Goal: Information Seeking & Learning: Compare options

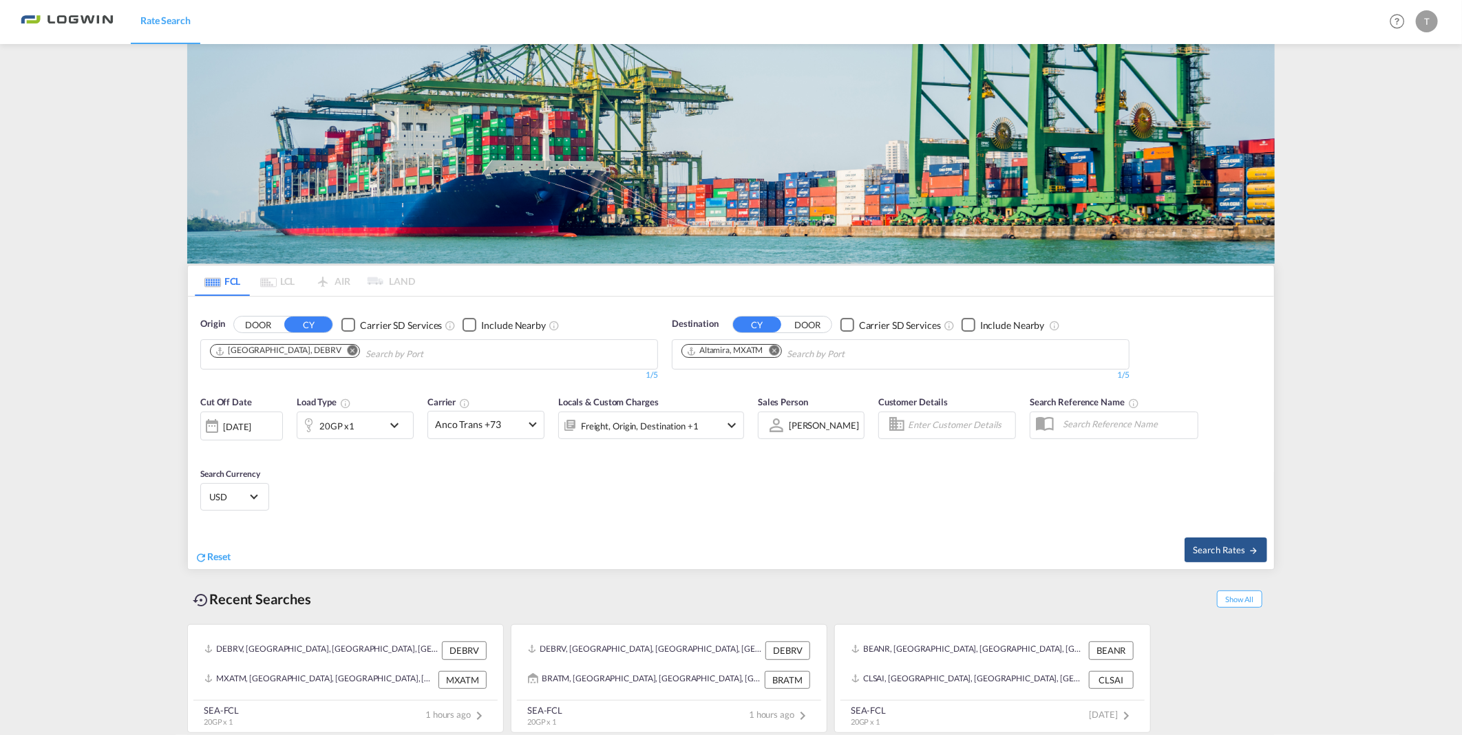
click at [348, 346] on md-icon "Remove" at bounding box center [353, 351] width 10 height 10
click at [334, 343] on input "Chips input." at bounding box center [275, 354] width 131 height 22
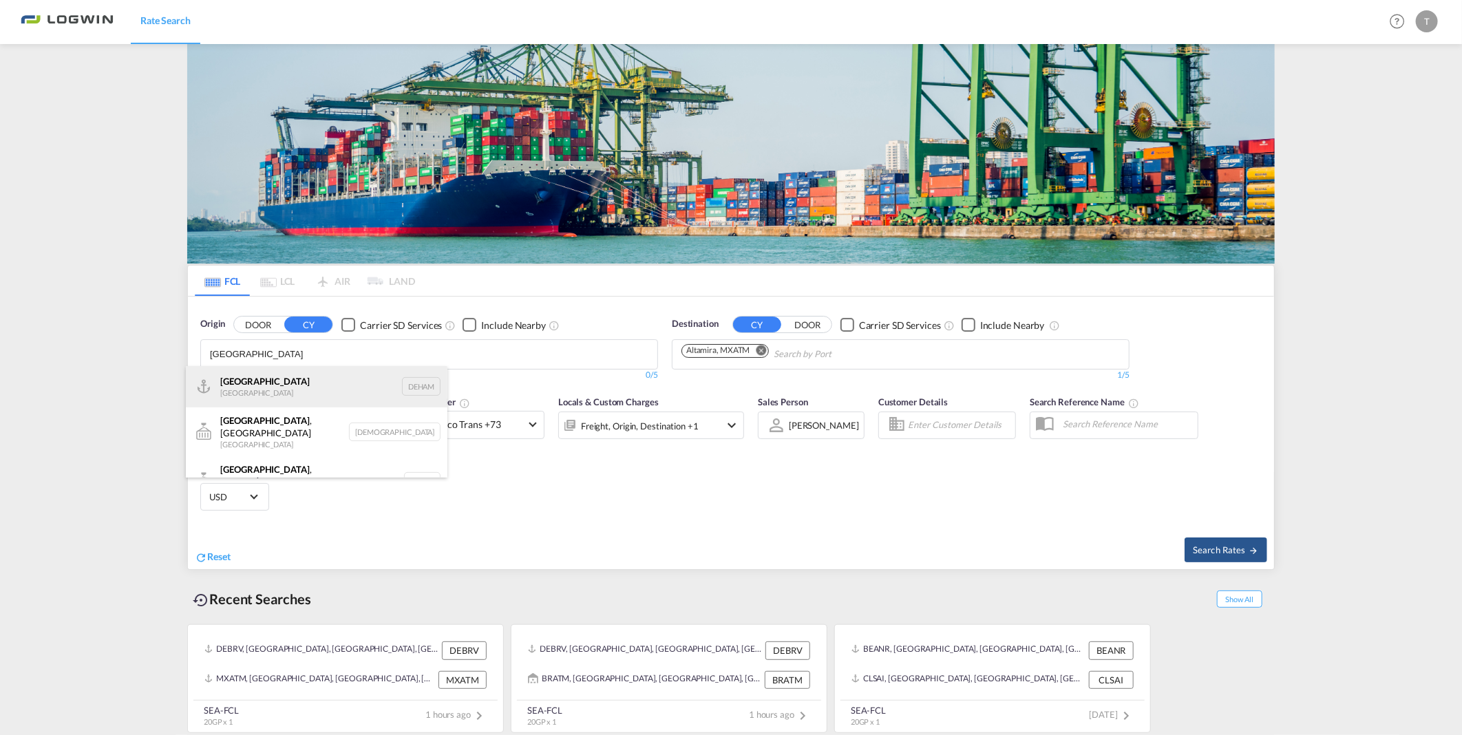
type input "hamburg"
click at [265, 394] on div "Hamburg Germany DEHAM" at bounding box center [317, 386] width 262 height 41
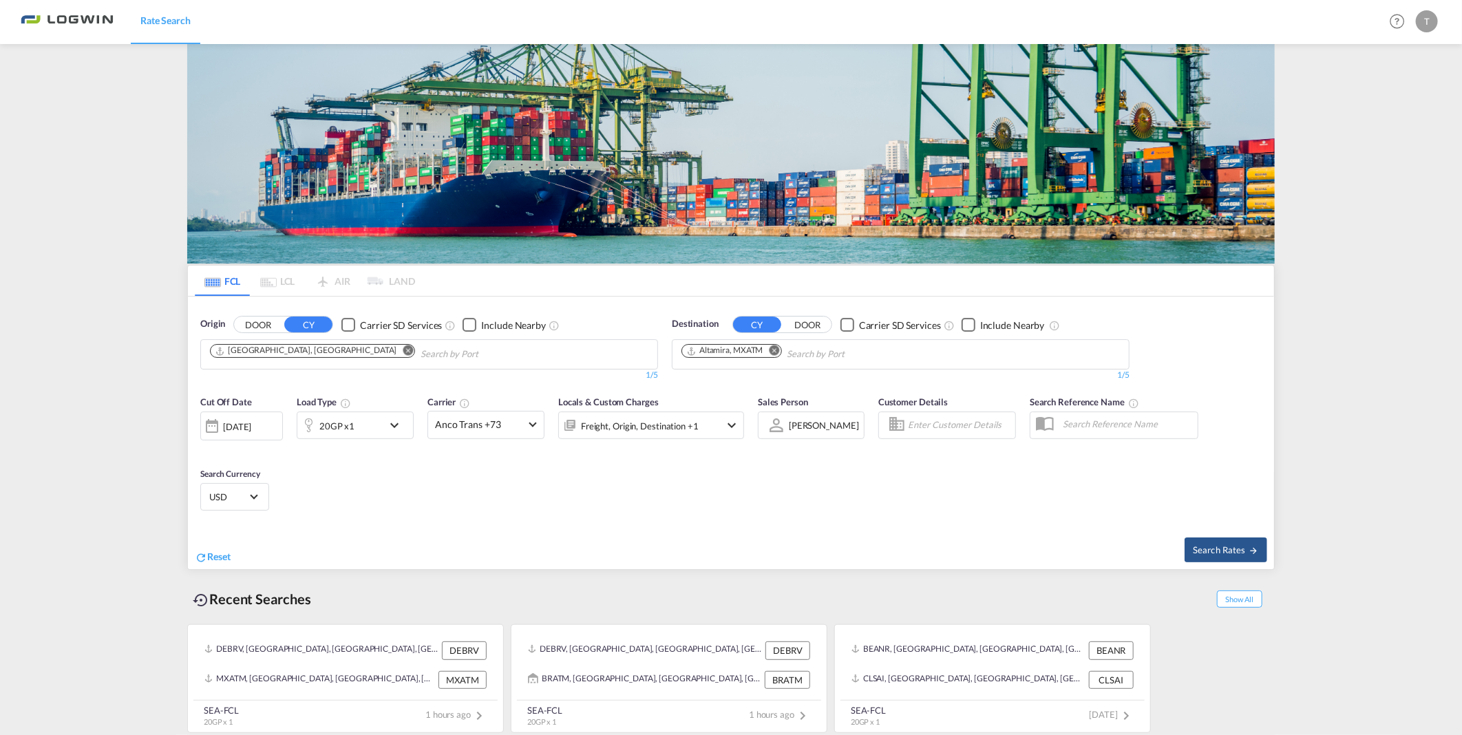
click at [779, 348] on md-icon "Remove" at bounding box center [775, 351] width 10 height 10
click at [736, 359] on body "Rate Search Rate Search Help Resources Product Release T My Profile Logout FCL …" at bounding box center [731, 367] width 1462 height 735
type input "jebel ali"
click at [734, 379] on div "Jebel Ali United Arab Emirates AEJEA" at bounding box center [788, 386] width 262 height 41
click at [392, 427] on md-icon "icon-chevron-down" at bounding box center [397, 425] width 23 height 17
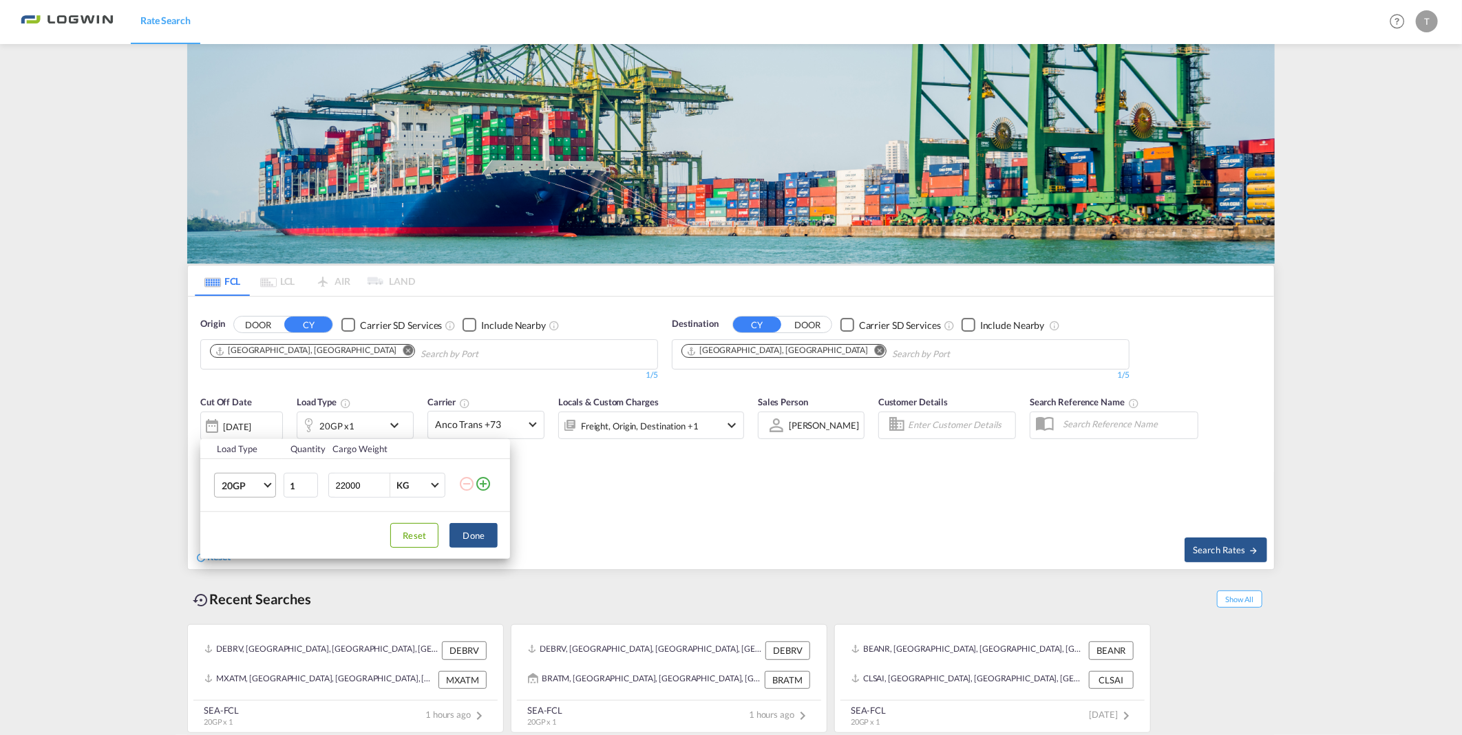
click at [270, 485] on span "Choose: \a20GP" at bounding box center [268, 484] width 8 height 8
click at [251, 549] on md-option "40HC" at bounding box center [258, 551] width 94 height 33
click at [475, 532] on button "Done" at bounding box center [473, 535] width 48 height 25
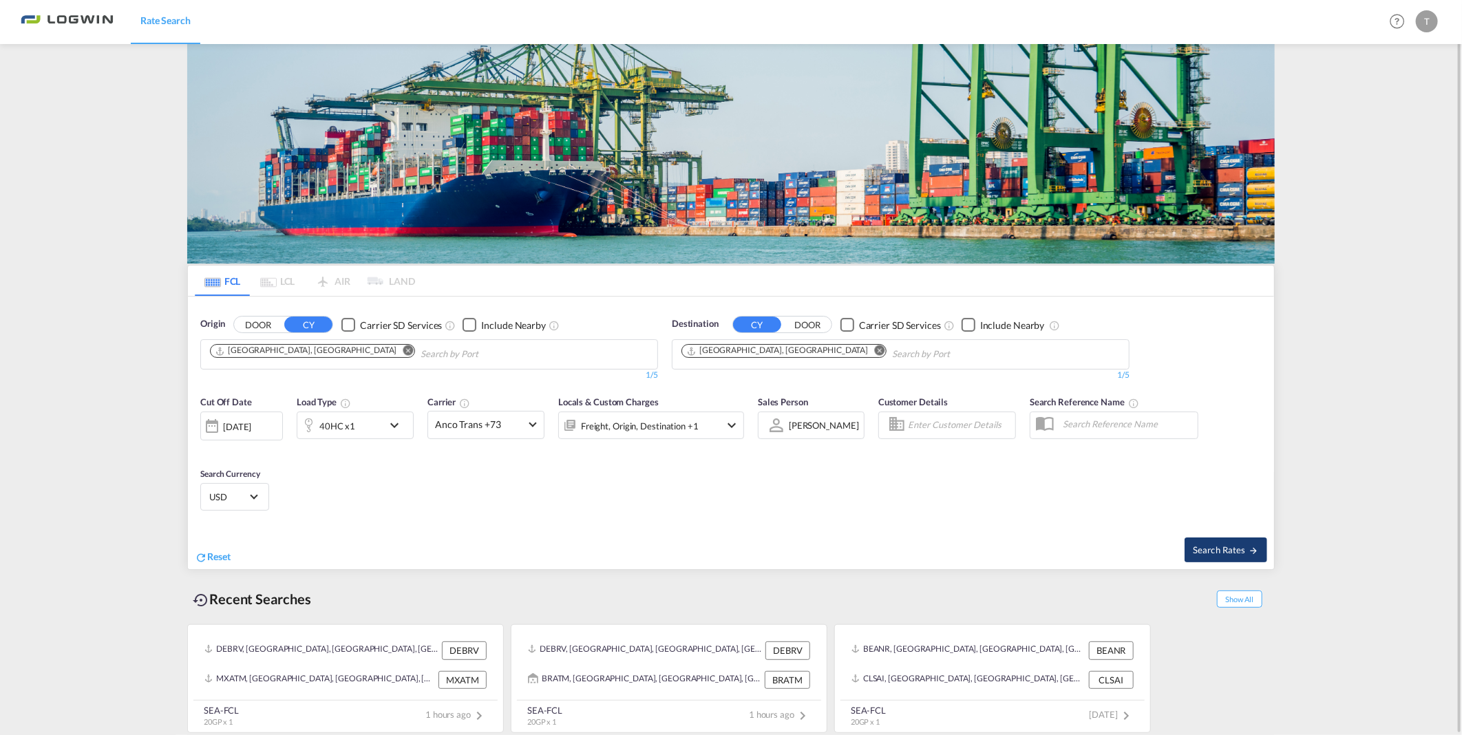
click at [1253, 548] on md-icon "icon-arrow-right" at bounding box center [1254, 551] width 10 height 10
type input "DEHAM to AEJEA / 11 Aug 2025"
click at [865, 348] on button "Remove" at bounding box center [875, 352] width 21 height 14
click at [795, 352] on input "Chips input." at bounding box center [746, 354] width 131 height 22
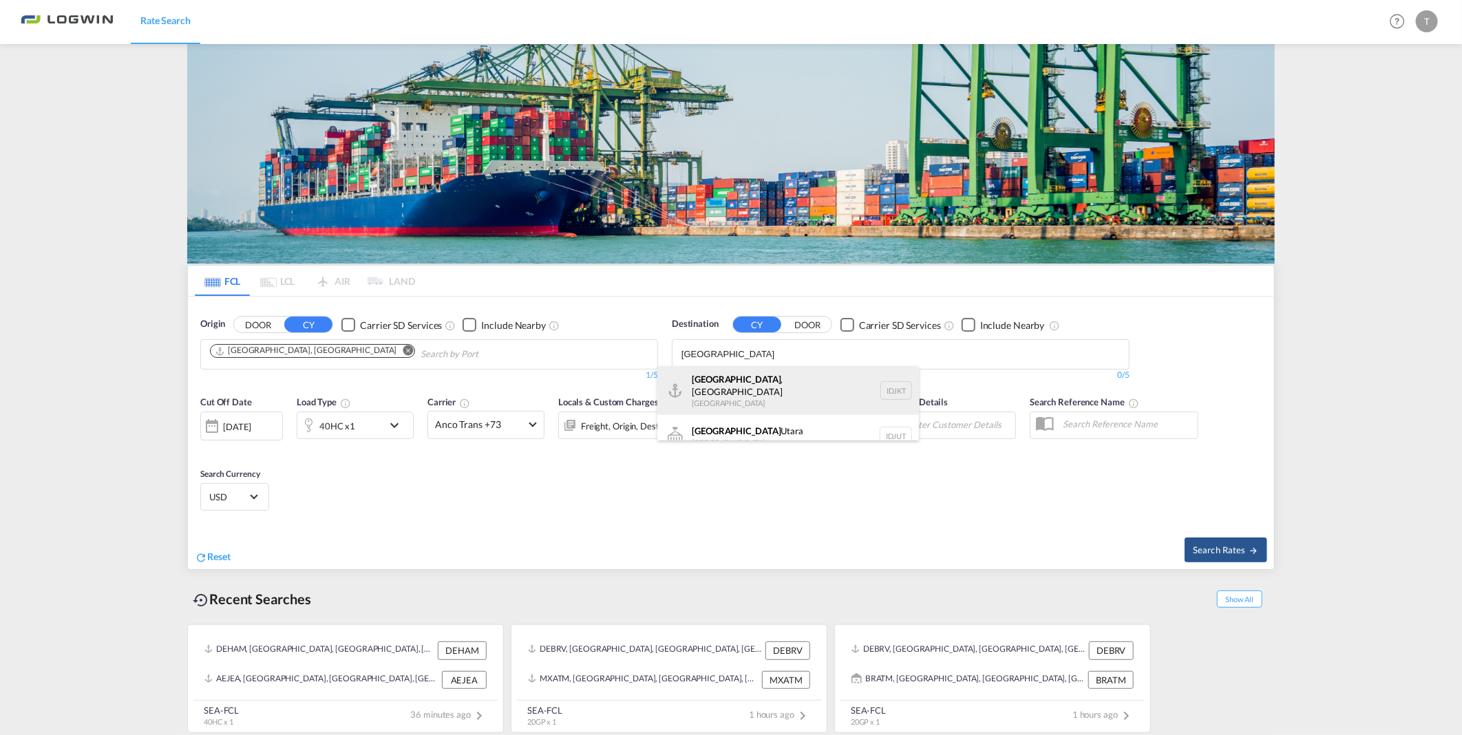
type input "jakarta"
click at [756, 383] on div "Jakarta , Java Indonesia IDJKT" at bounding box center [788, 391] width 262 height 50
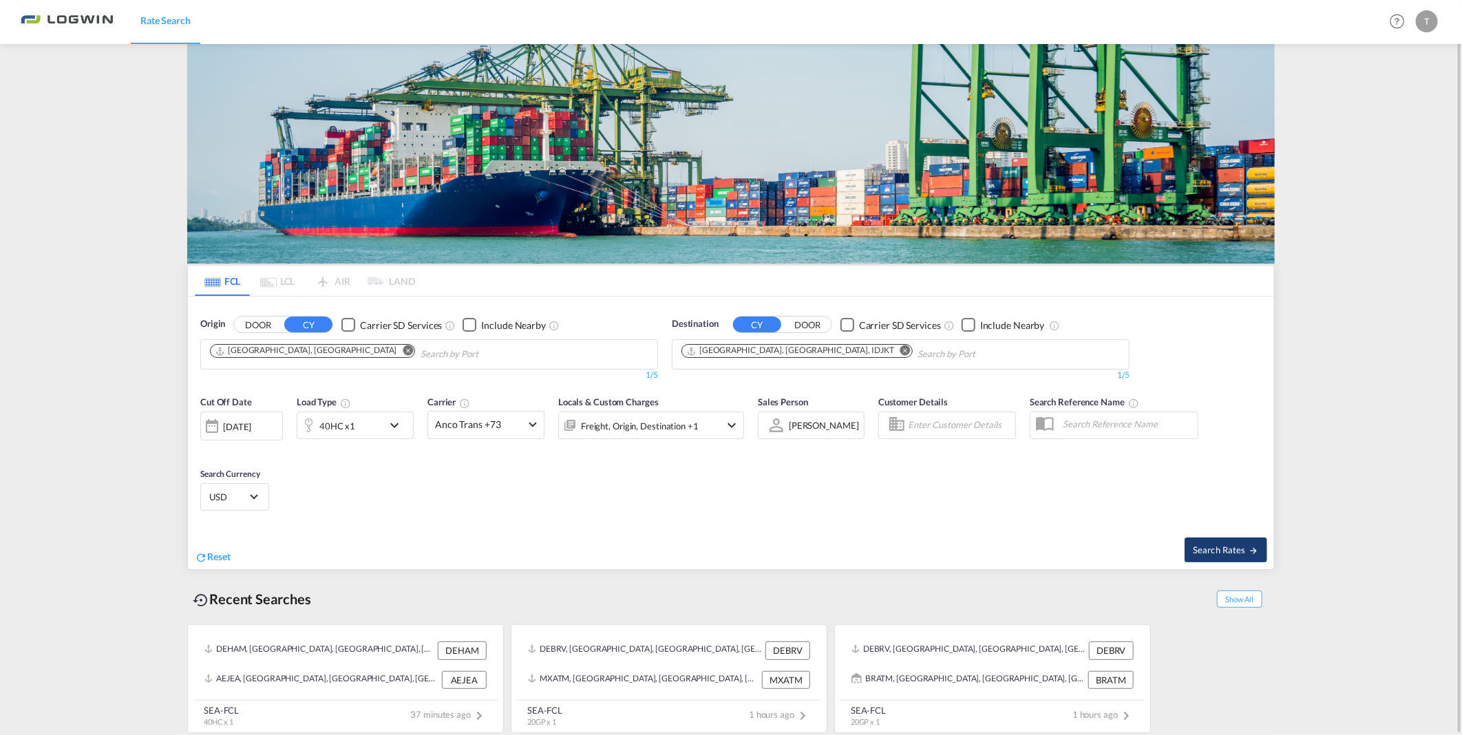
click at [1229, 553] on span "Search Rates" at bounding box center [1226, 549] width 66 height 11
type input "DEHAM to IDJKT / 11 Aug 2025"
